Goal: Information Seeking & Learning: Understand process/instructions

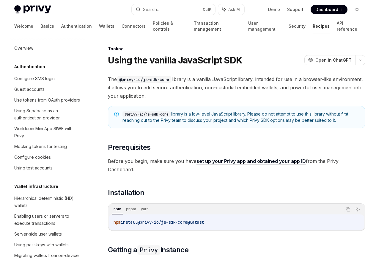
scroll to position [700, 0]
